Goal: Communication & Community: Participate in discussion

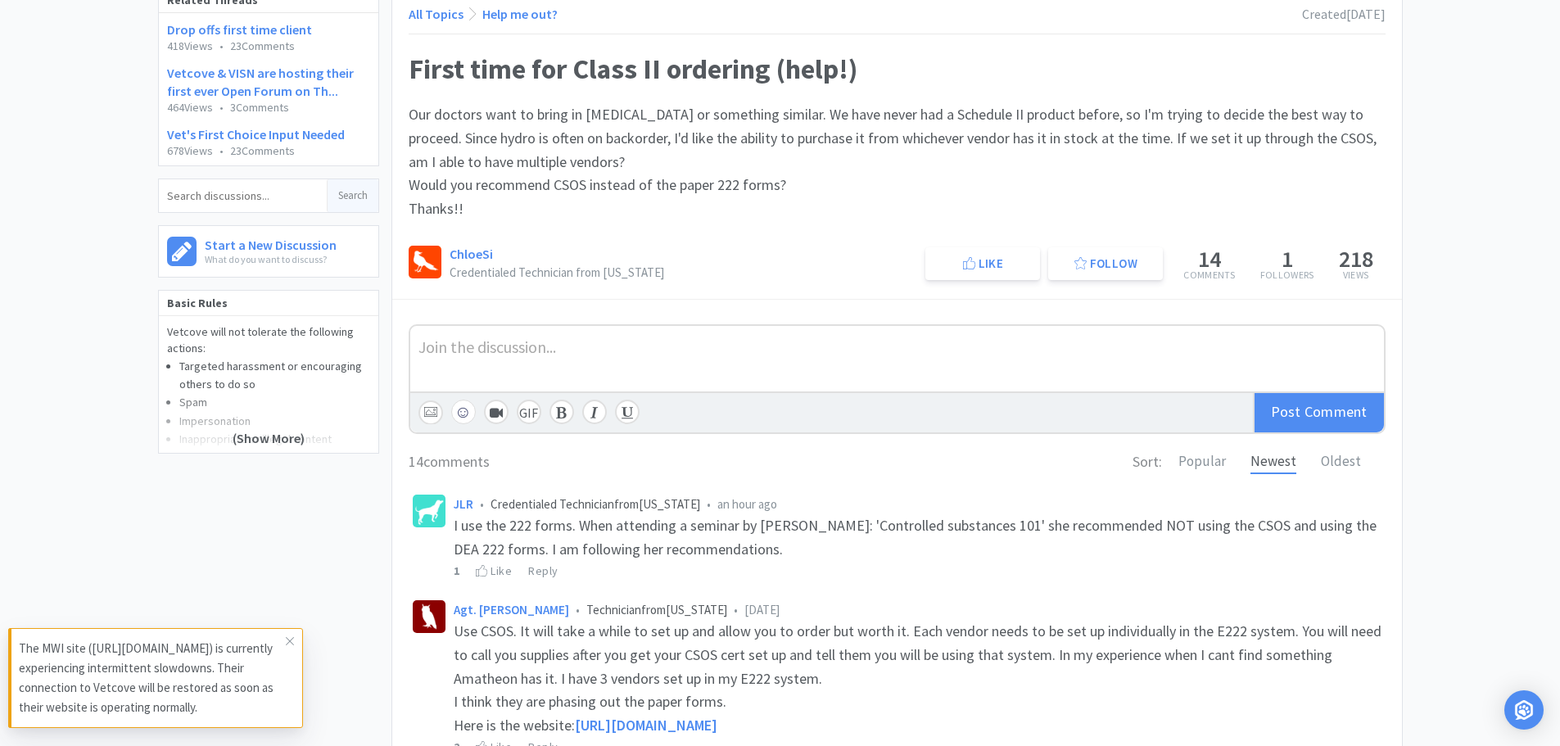
scroll to position [164, 0]
click at [289, 640] on icon at bounding box center [290, 641] width 10 height 13
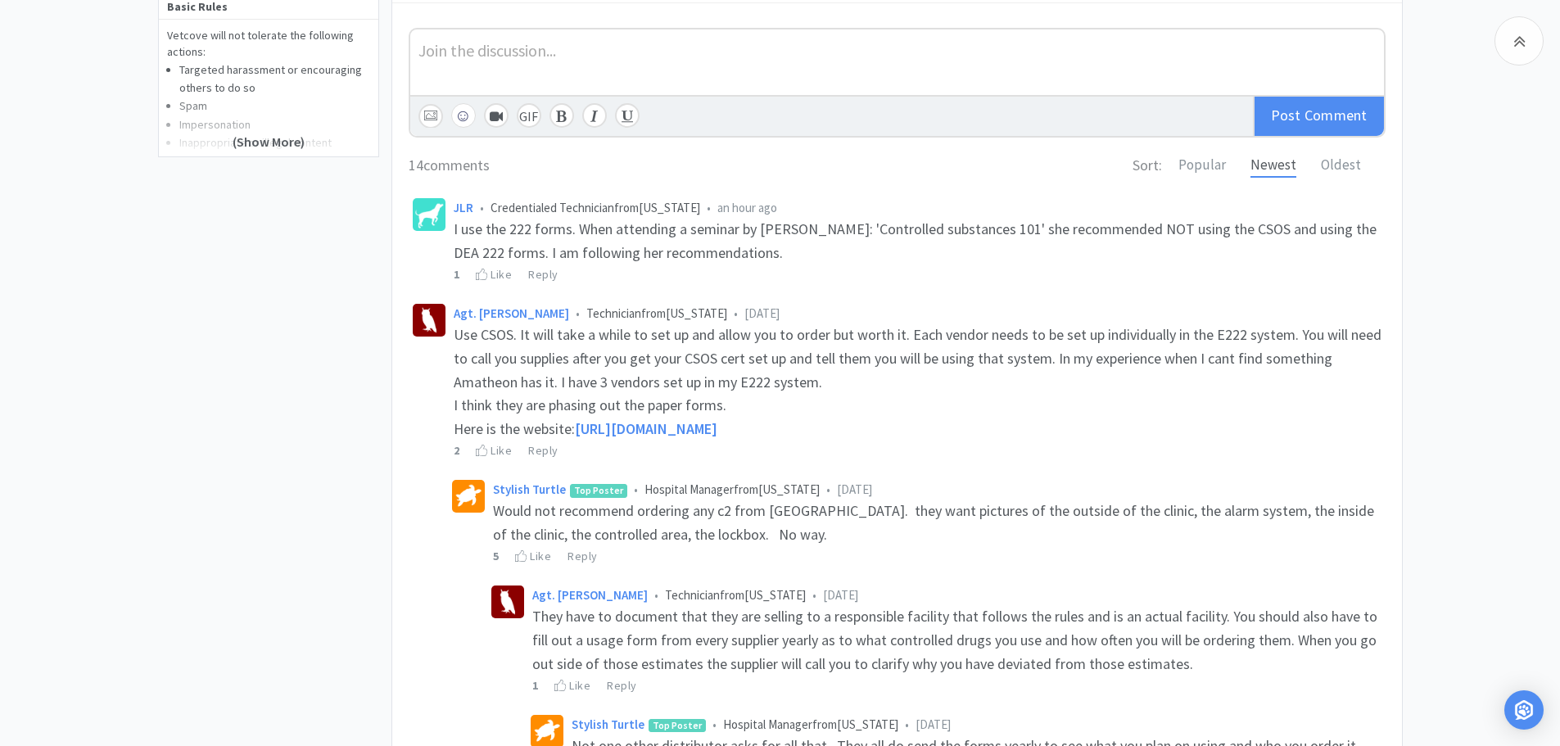
scroll to position [491, 0]
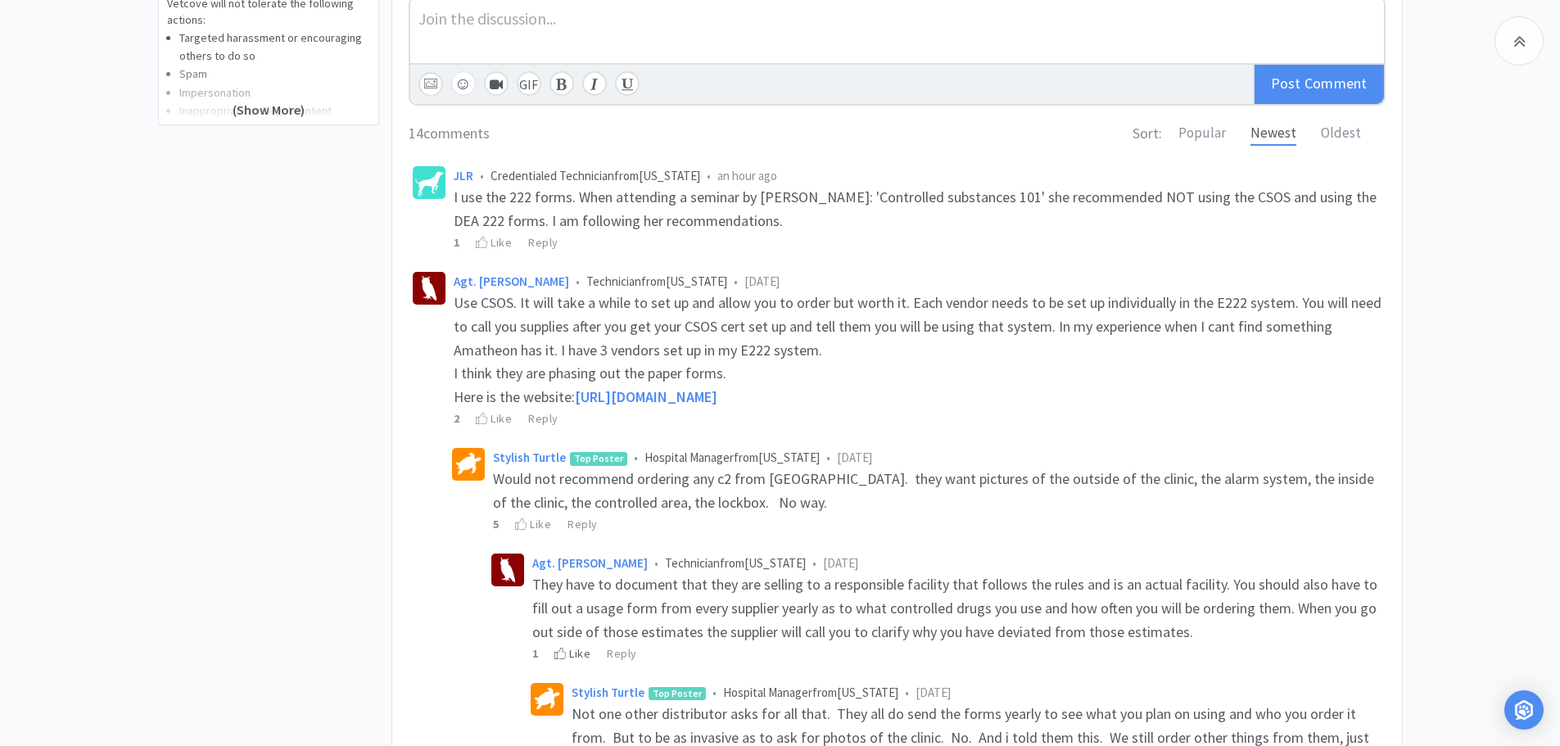
click at [586, 653] on div "Like" at bounding box center [572, 653] width 36 height 18
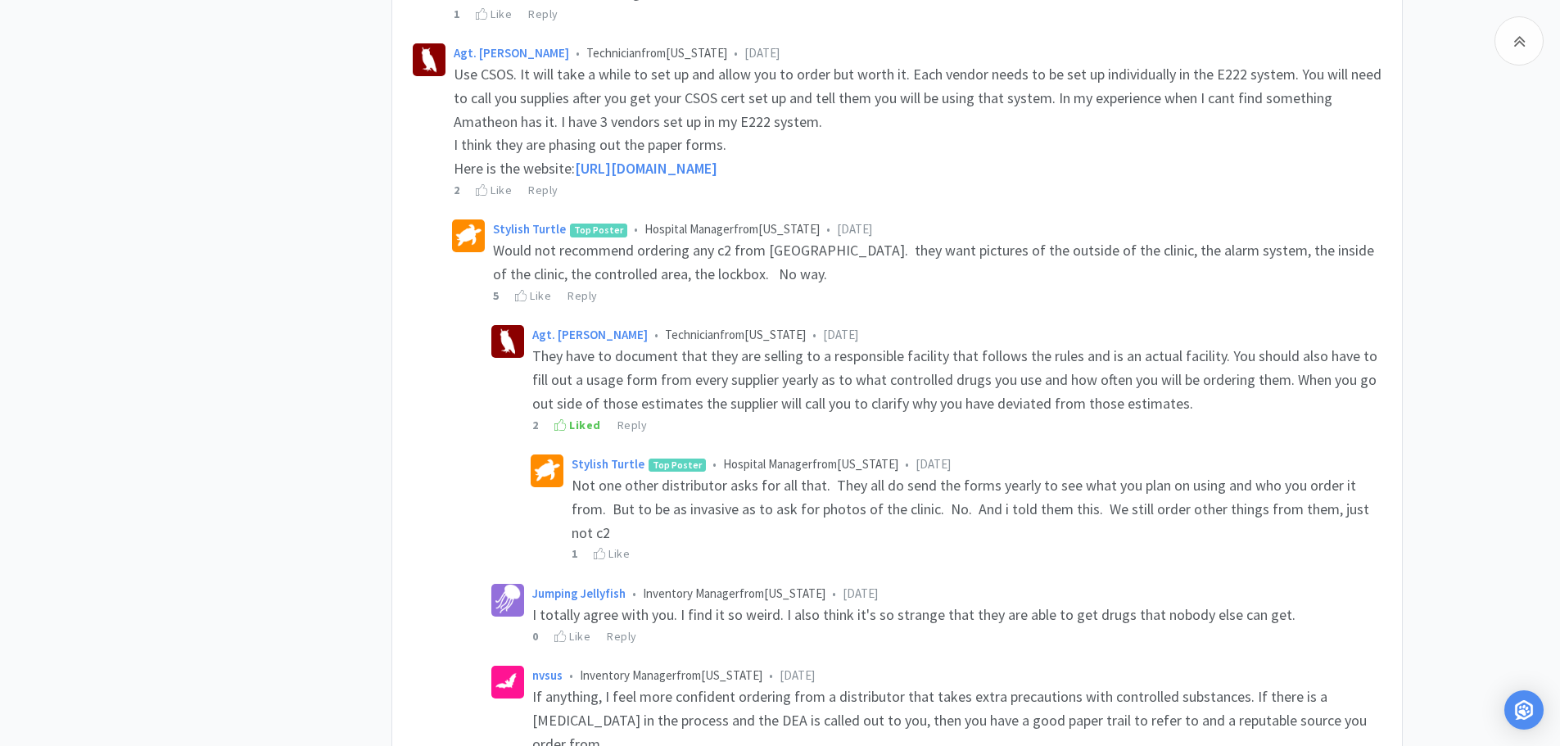
scroll to position [737, 0]
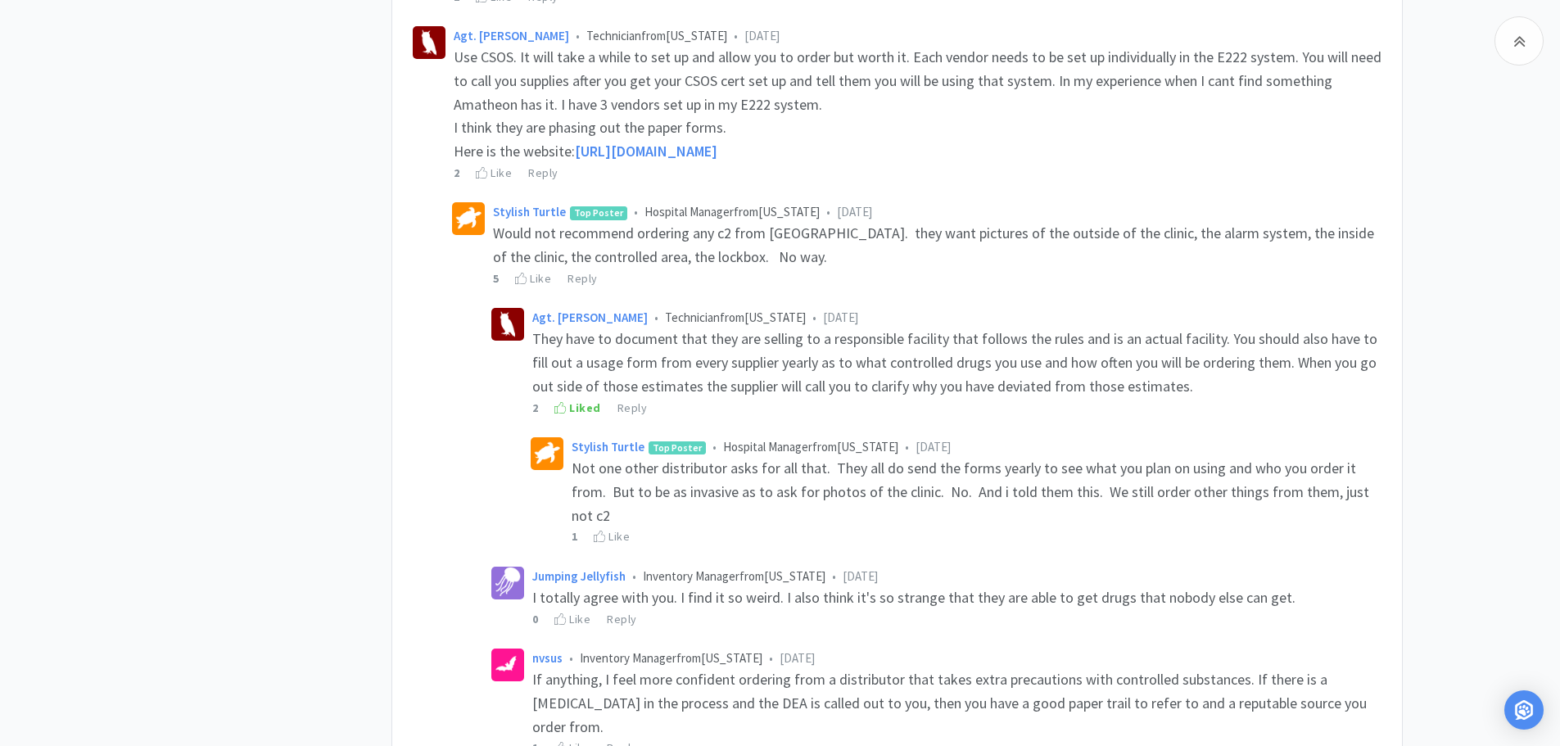
click at [744, 525] on div "Not one other distributor asks for all that. They all do send the forms yearly …" at bounding box center [977, 492] width 810 height 70
click at [585, 282] on div "Reply" at bounding box center [582, 278] width 30 height 18
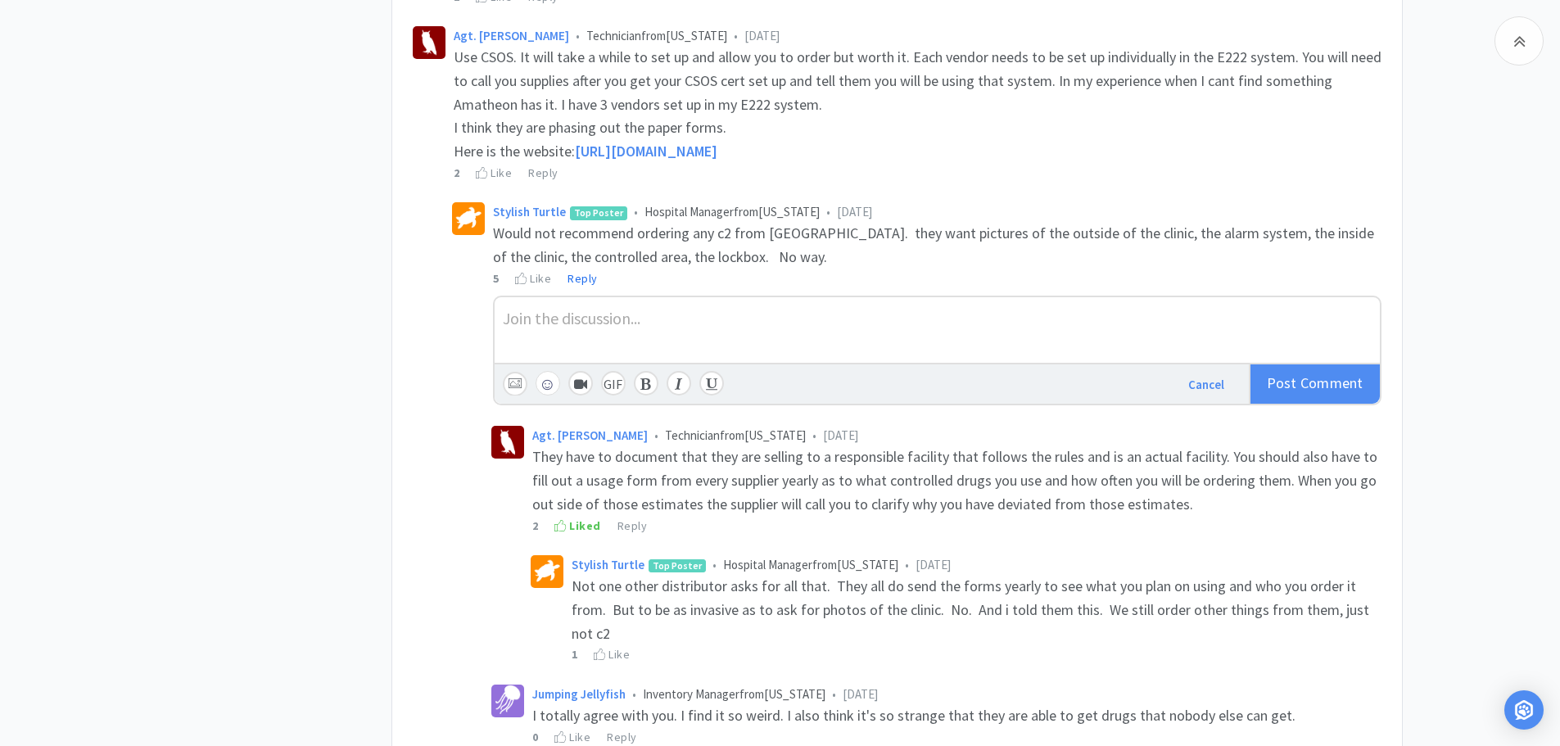
click at [642, 324] on div at bounding box center [937, 317] width 869 height 24
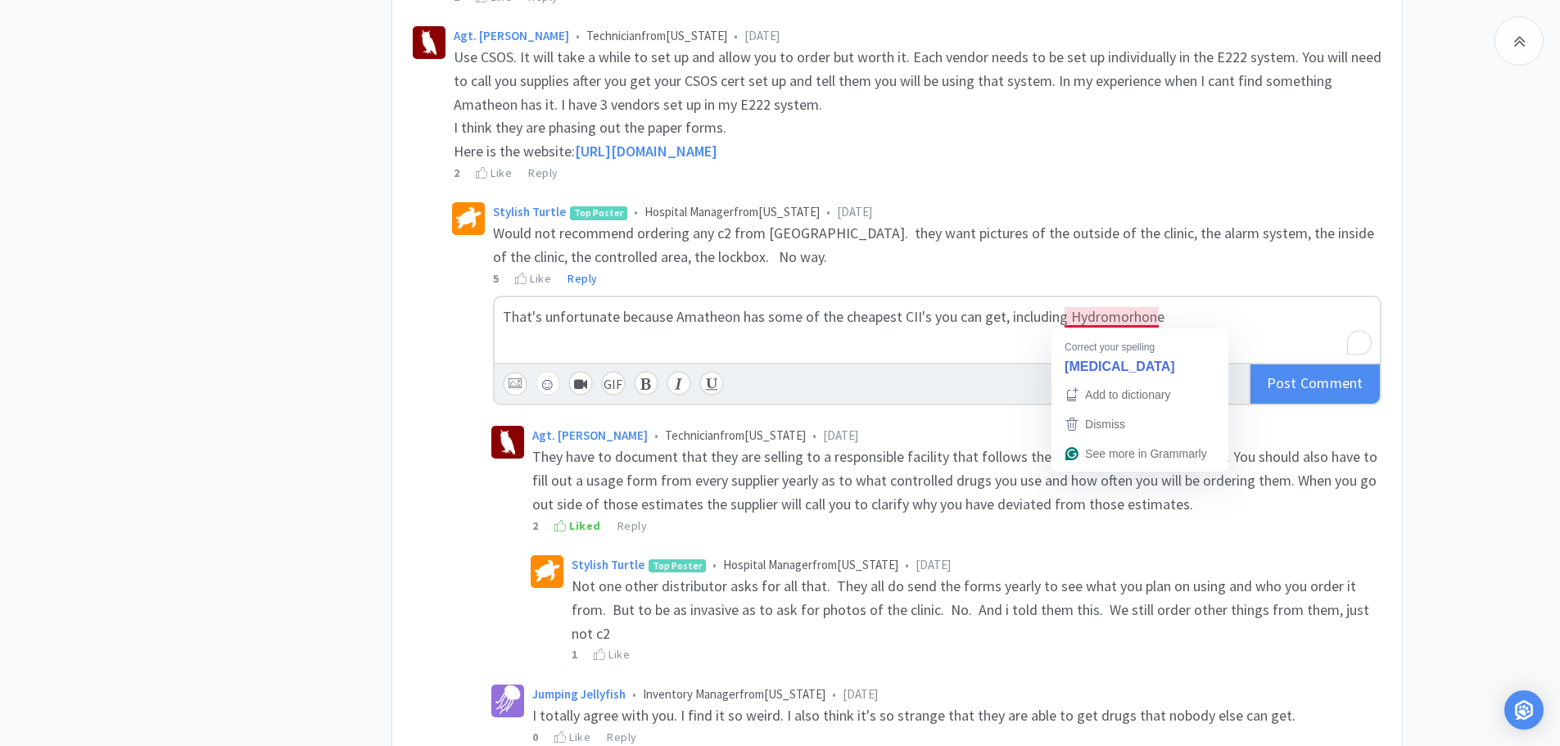
click at [1128, 319] on span "That's unfortunate because Amatheon has some of the cheapest CII's you can get,…" at bounding box center [834, 316] width 662 height 19
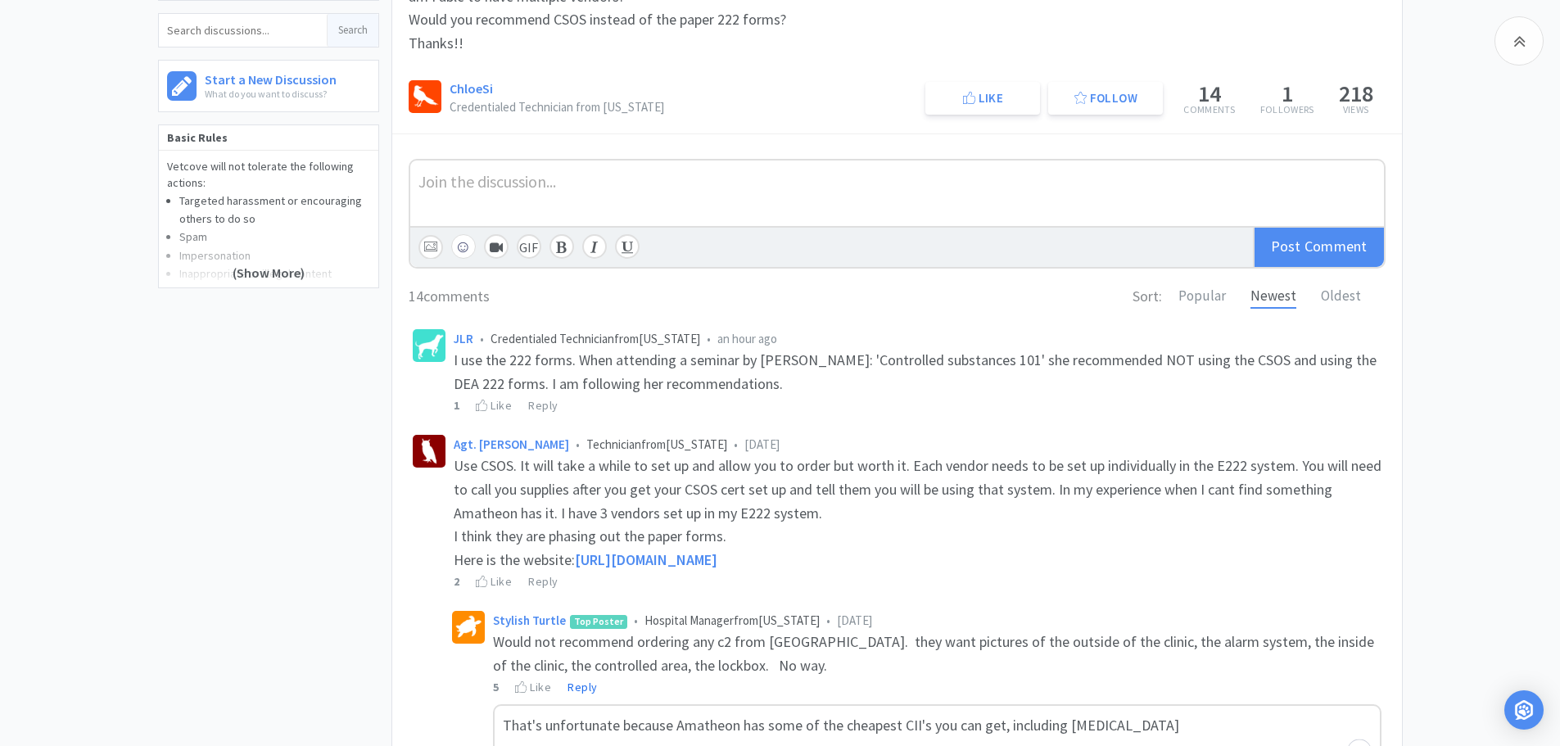
scroll to position [573, 0]
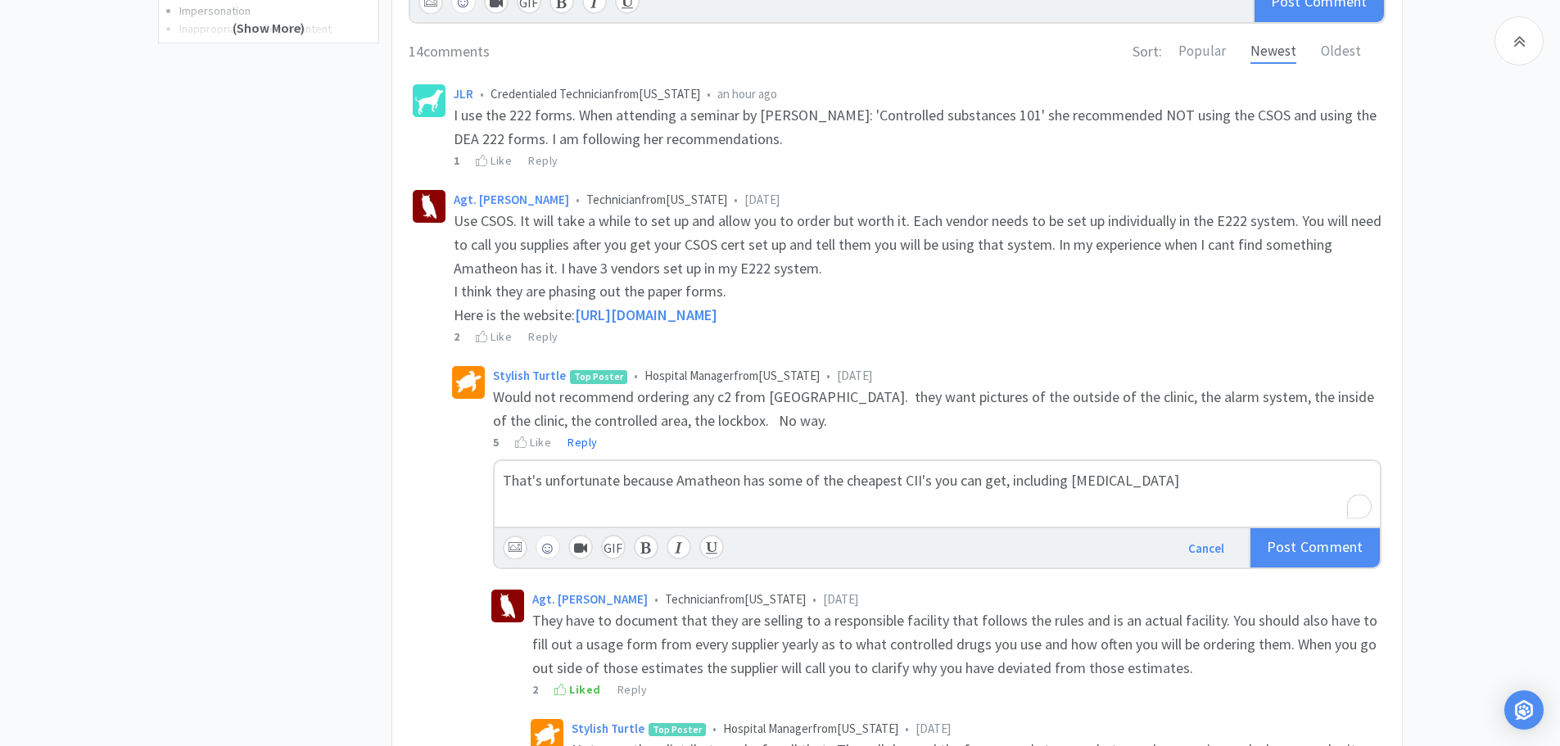
click at [1214, 490] on div "That's unfortunate because Amatheon has some of the cheapest CII's you can get,…" at bounding box center [937, 481] width 869 height 24
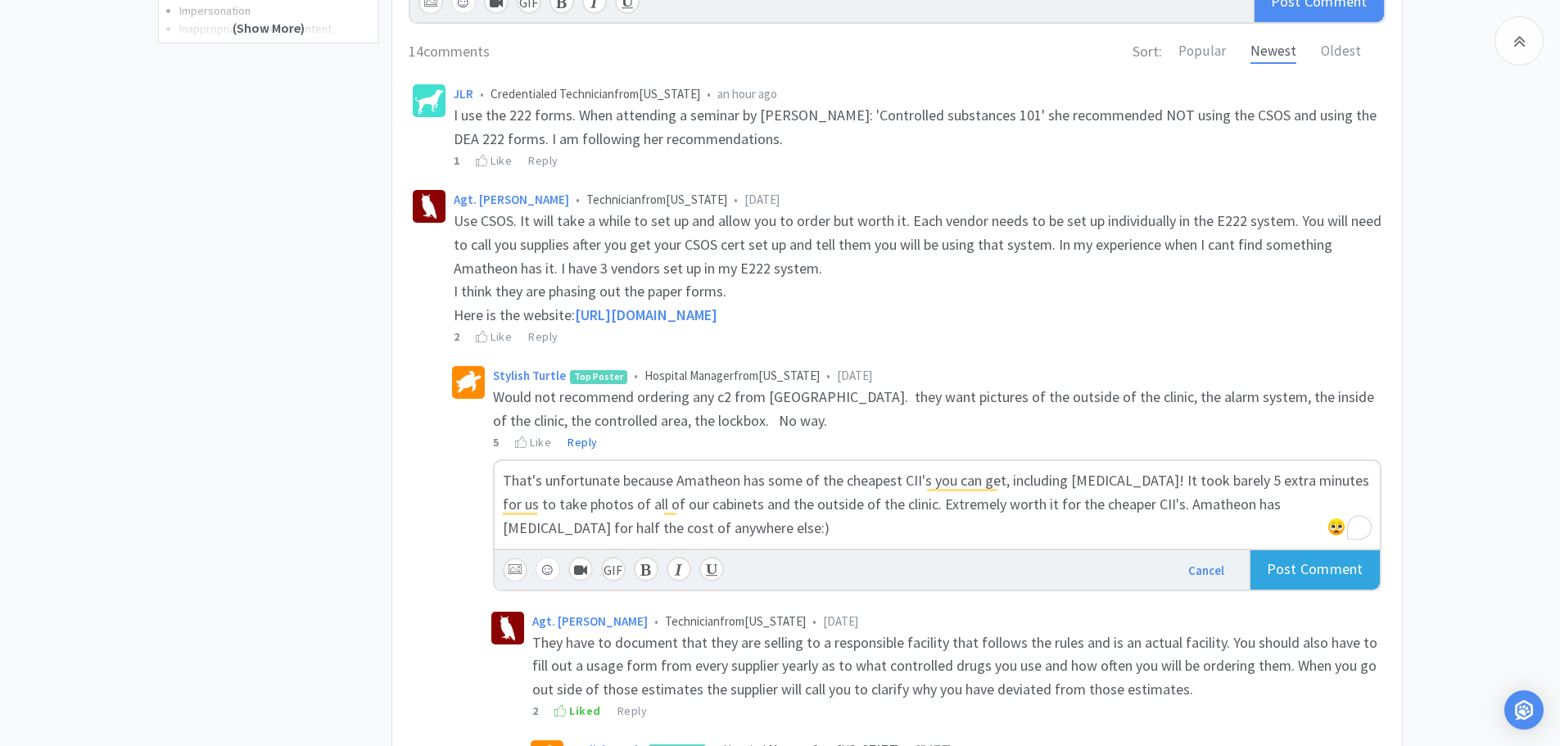
click at [1346, 569] on span "Comment" at bounding box center [1331, 568] width 63 height 19
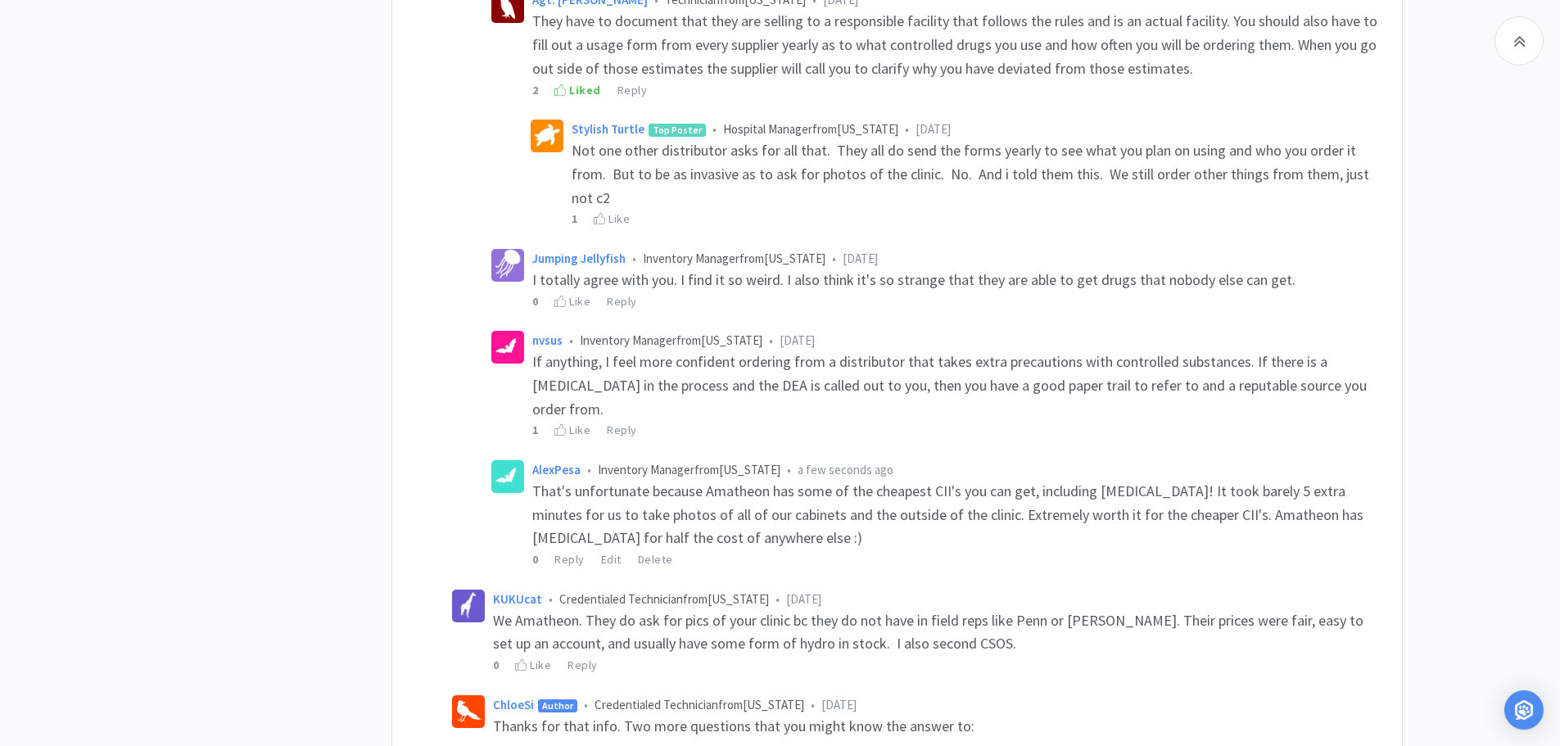
scroll to position [1064, 0]
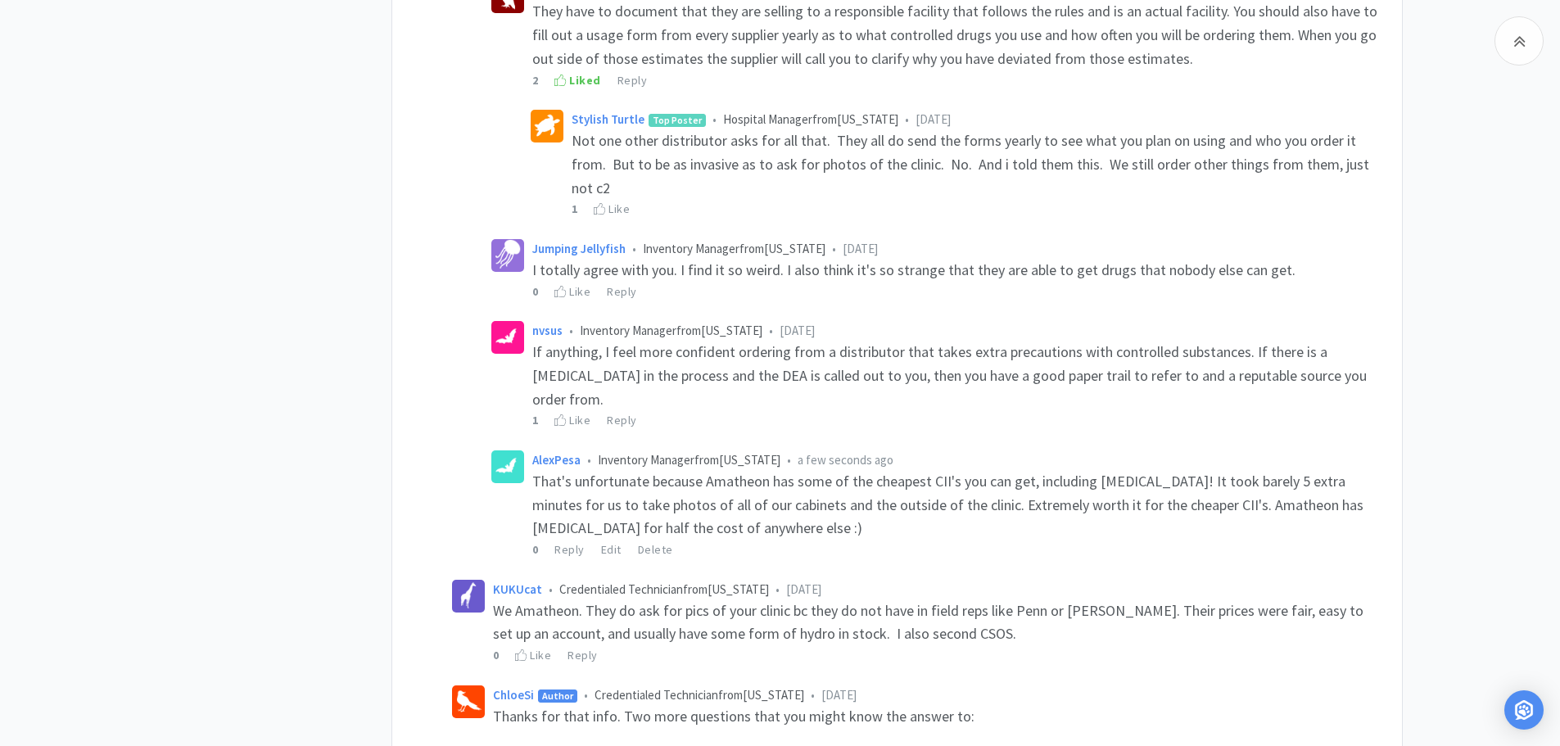
click at [1154, 308] on div "Agt. Cooper • Technician from Illinois • 7 days ago They have to document that …" at bounding box center [936, 269] width 898 height 586
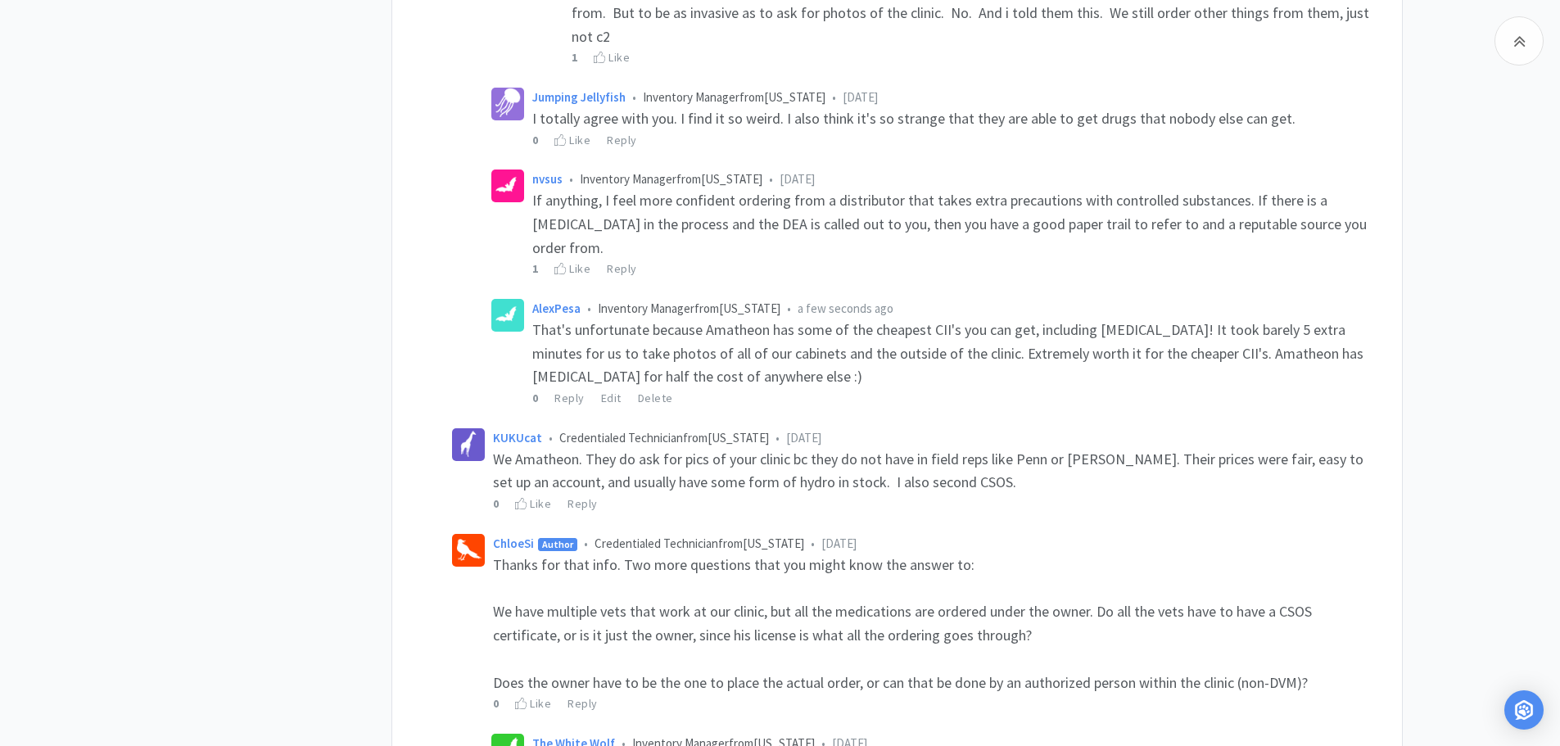
scroll to position [1228, 0]
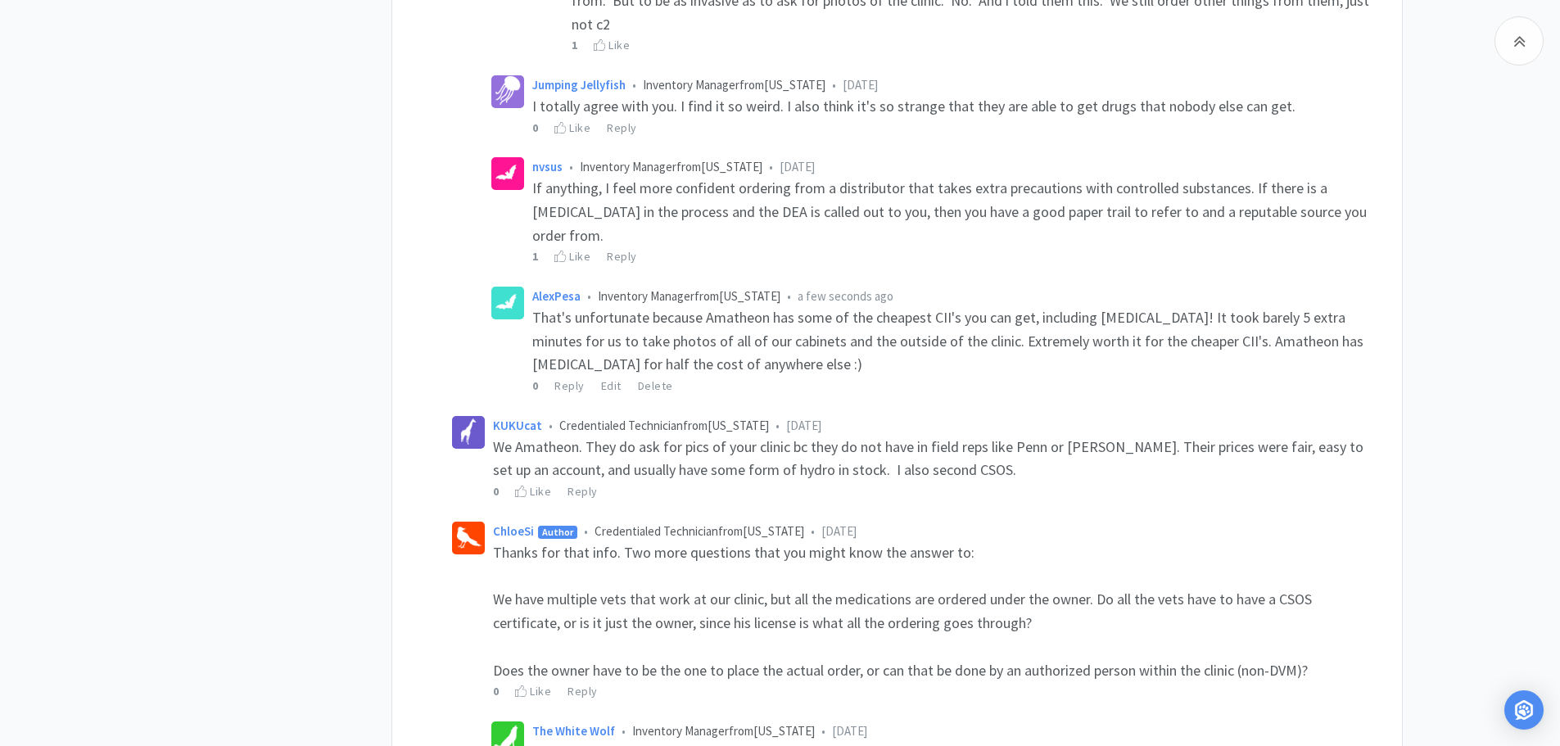
click at [1141, 377] on div "0 Reply Edit Delete" at bounding box center [956, 386] width 849 height 18
click at [1093, 344] on div "That's unfortunate because Amatheon has some of the cheapest CII's you can get,…" at bounding box center [956, 341] width 849 height 70
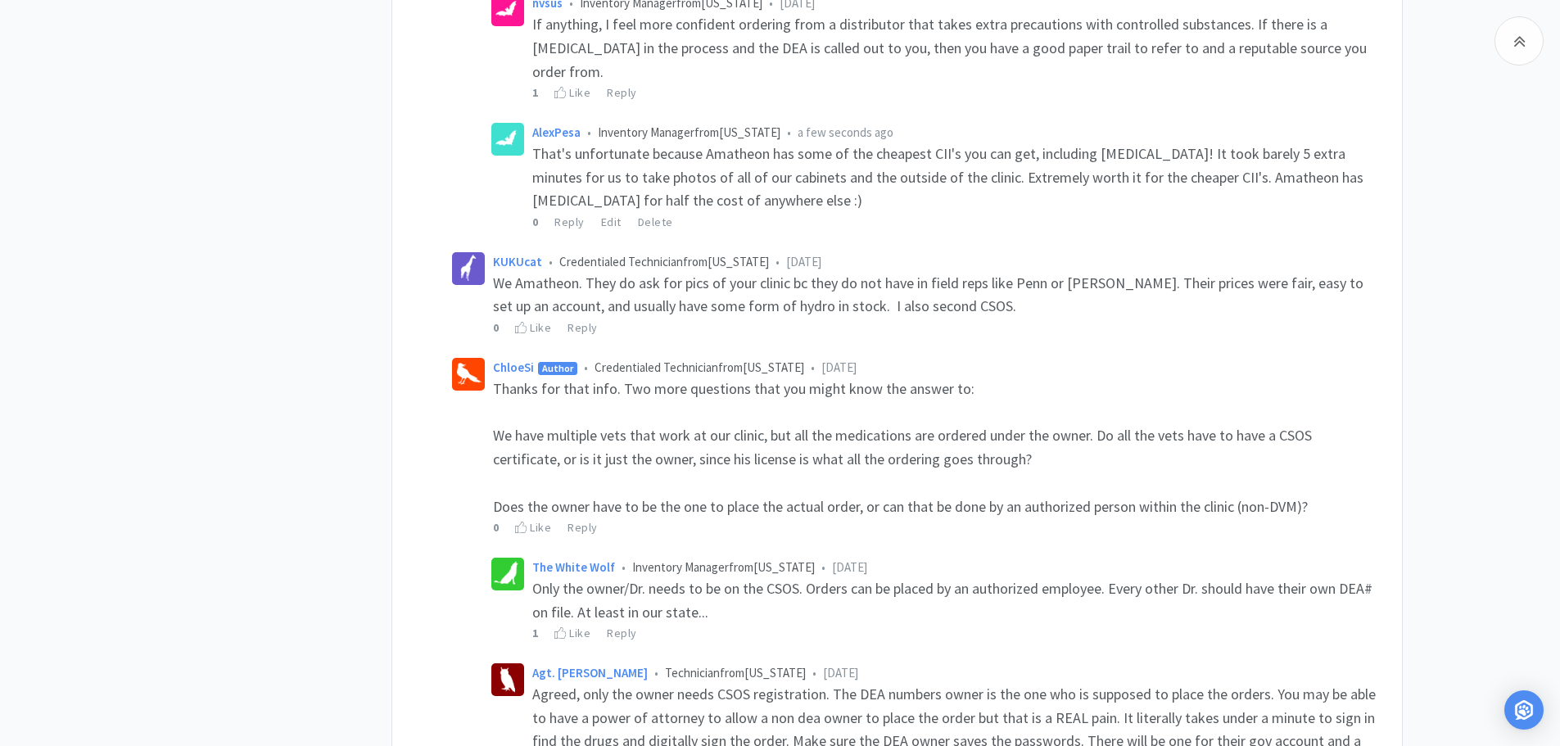
click at [1174, 354] on div "ChloeSi Author • Credentialed Technician from Florida • 7 days ago Thanks for t…" at bounding box center [917, 448] width 938 height 188
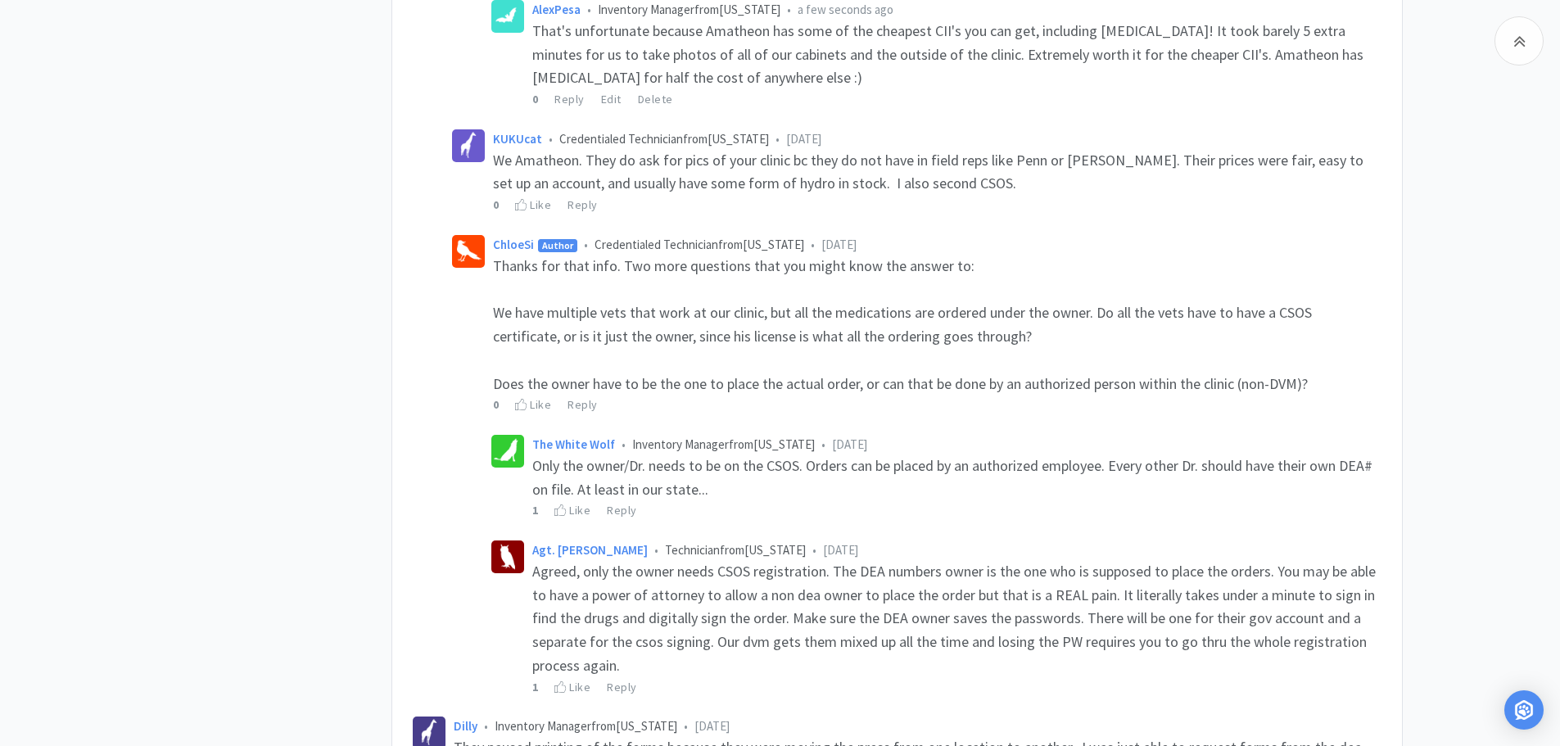
scroll to position [1556, 0]
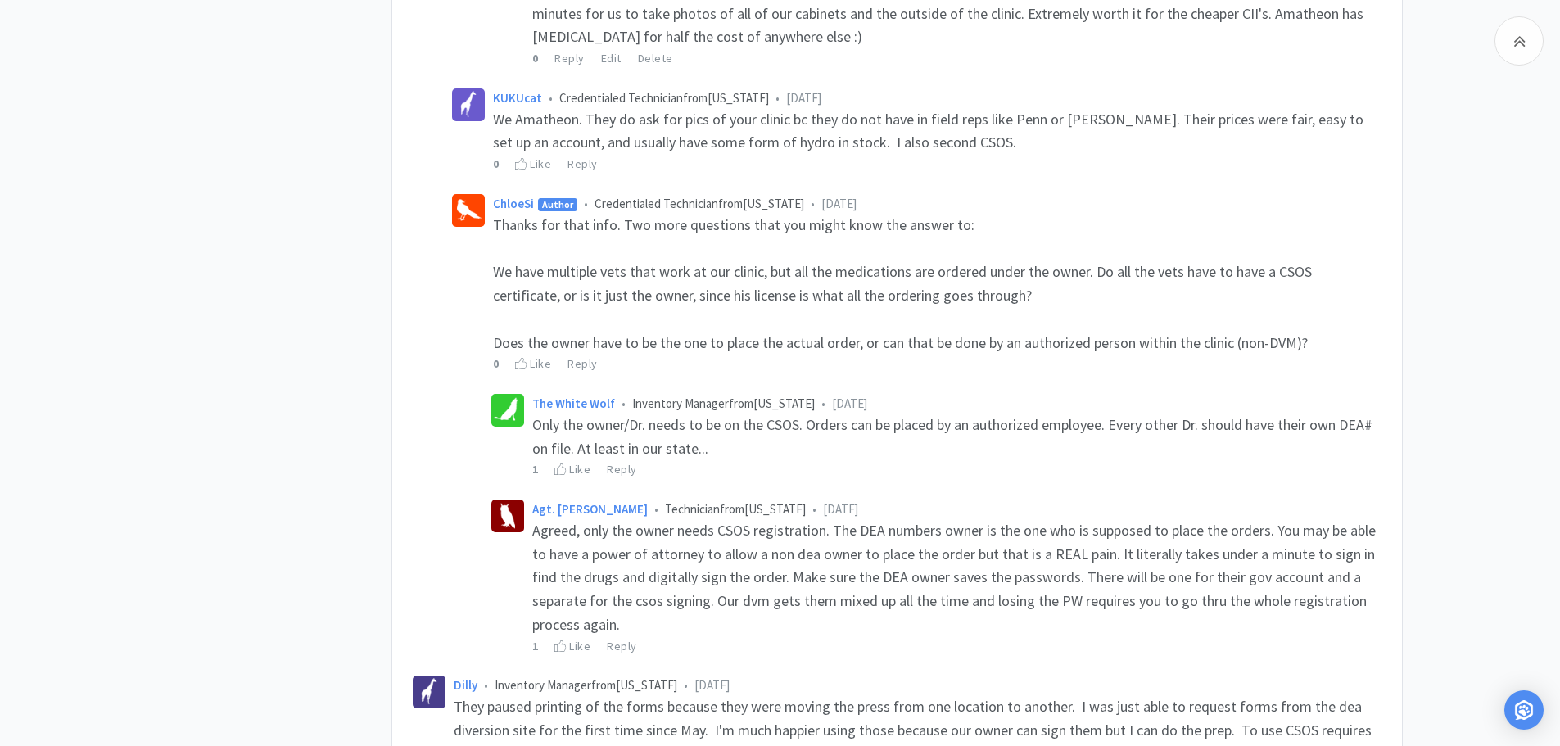
click at [1134, 355] on div "0 Like Reply" at bounding box center [937, 364] width 888 height 18
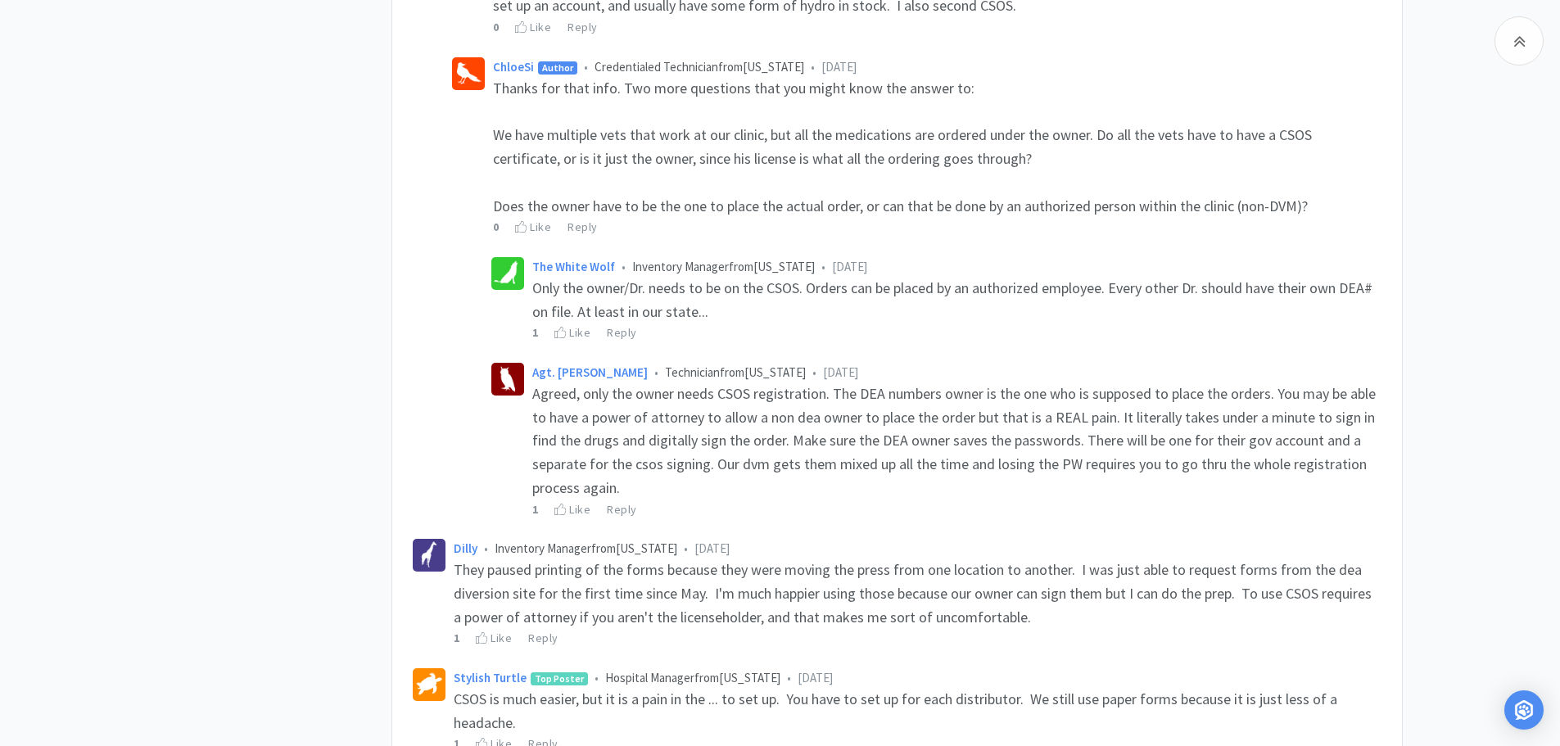
scroll to position [1720, 0]
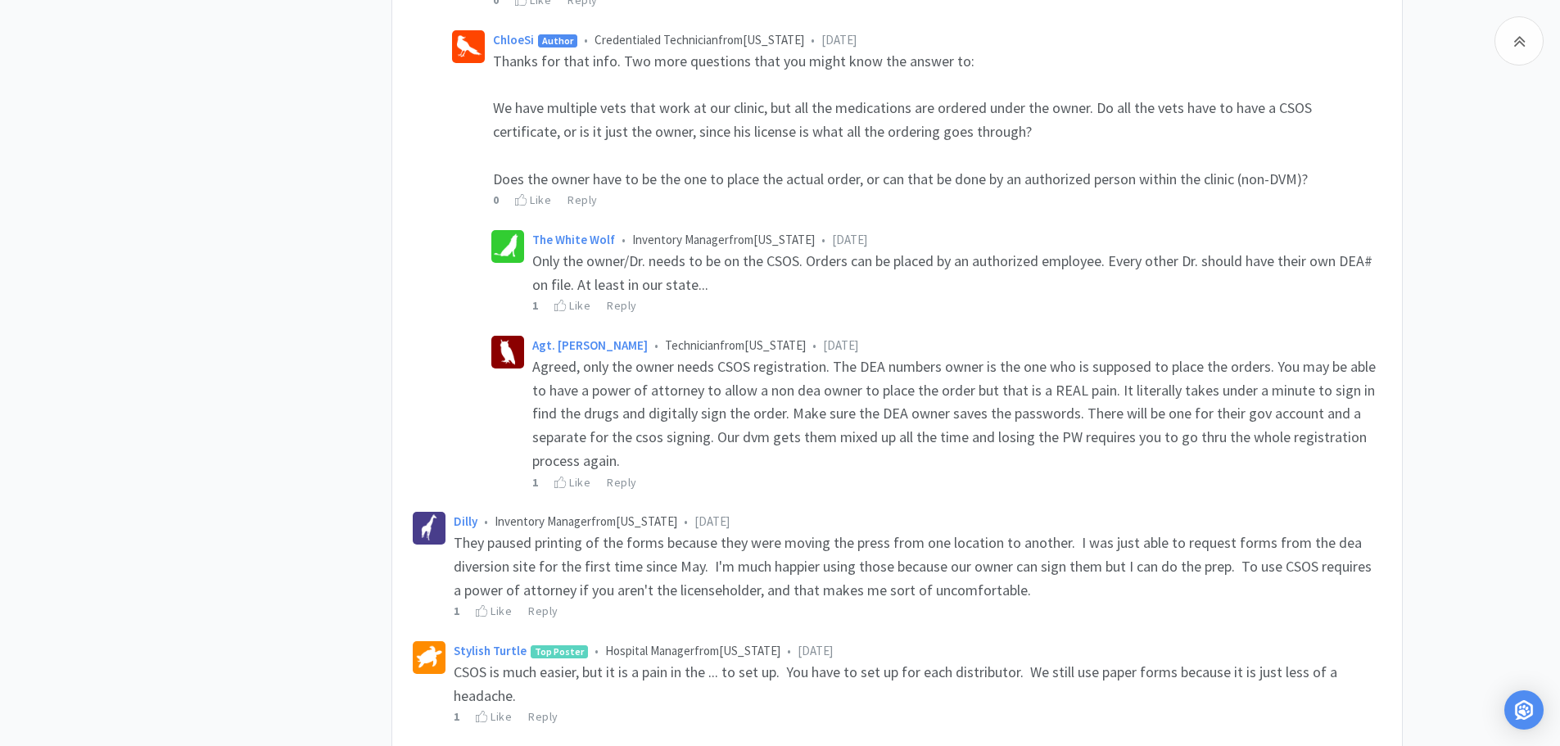
click at [1060, 473] on div "1 Like Reply" at bounding box center [956, 482] width 849 height 18
click at [1046, 473] on div "1 Like Reply" at bounding box center [956, 482] width 849 height 18
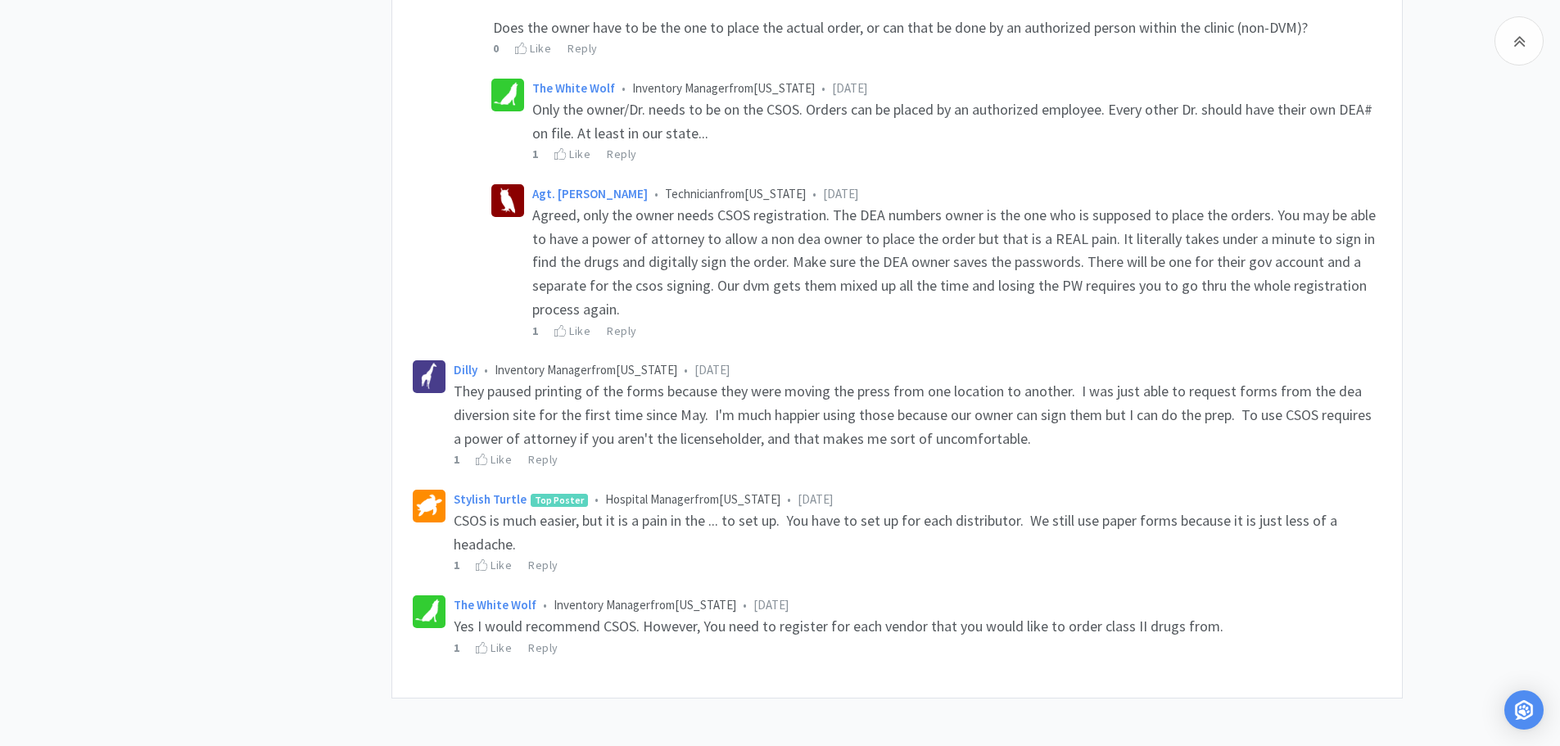
scroll to position [1878, 0]
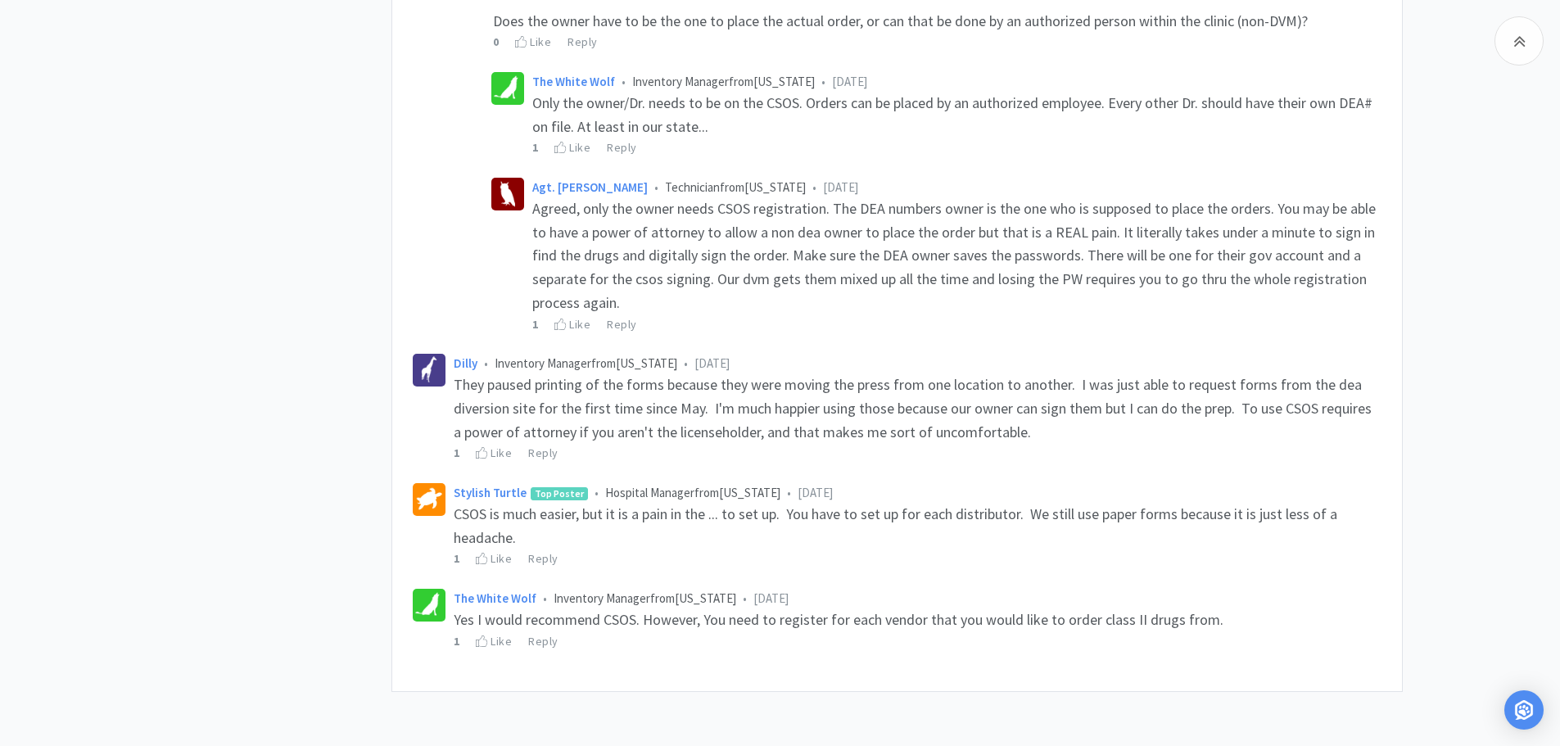
click at [1021, 444] on div "1 Like Reply" at bounding box center [918, 453] width 928 height 18
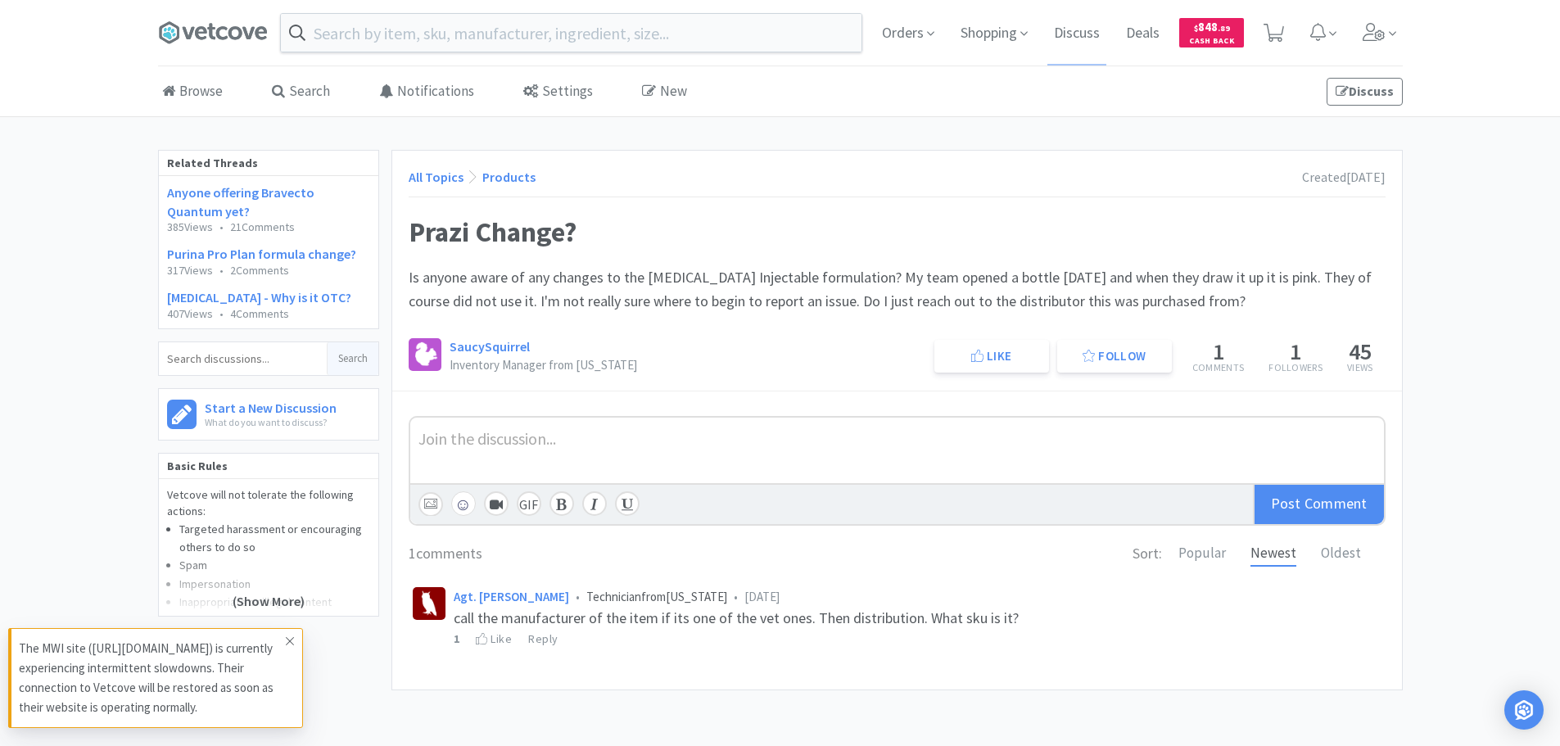
click at [288, 640] on icon at bounding box center [290, 641] width 10 height 13
